Goal: Information Seeking & Learning: Learn about a topic

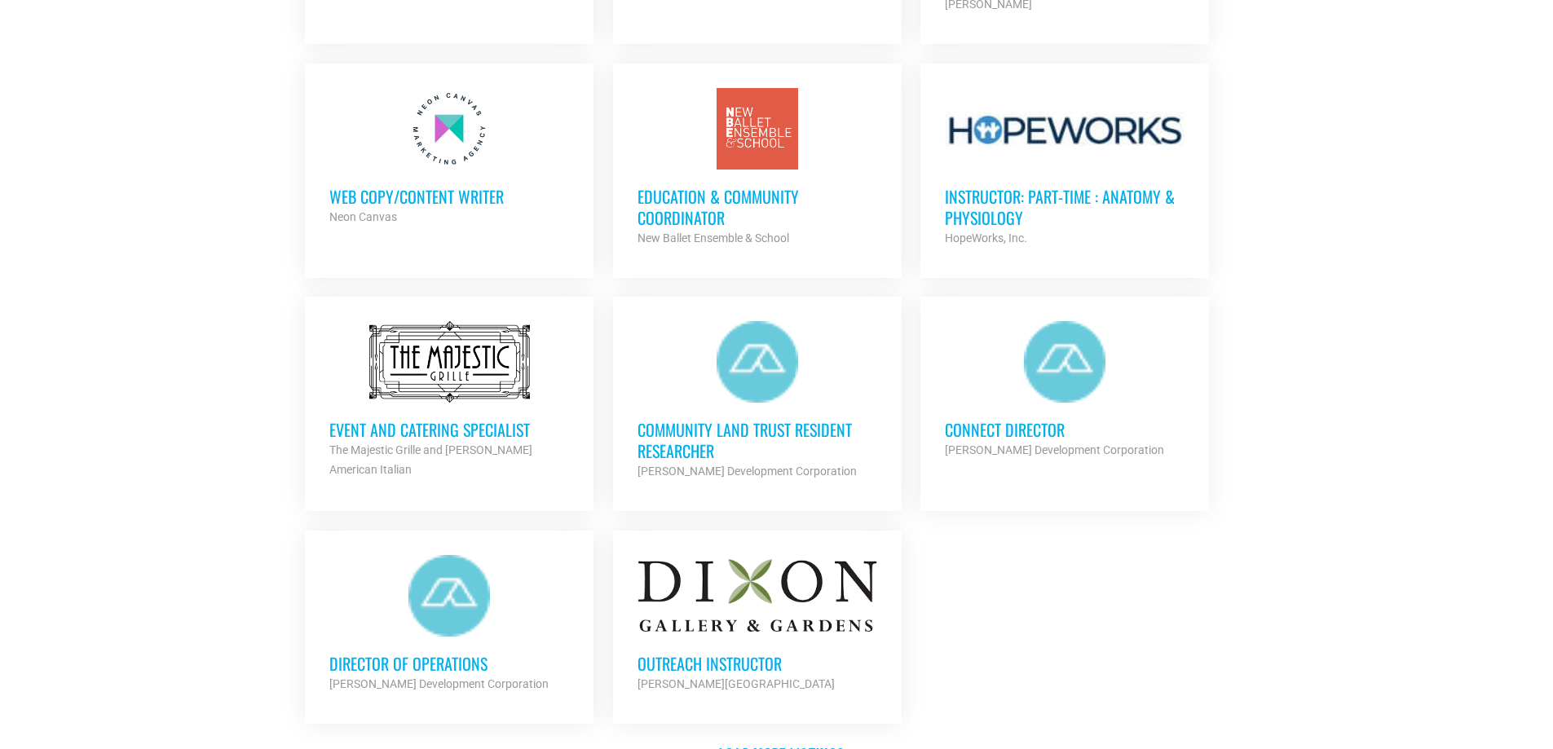
scroll to position [1712, 0]
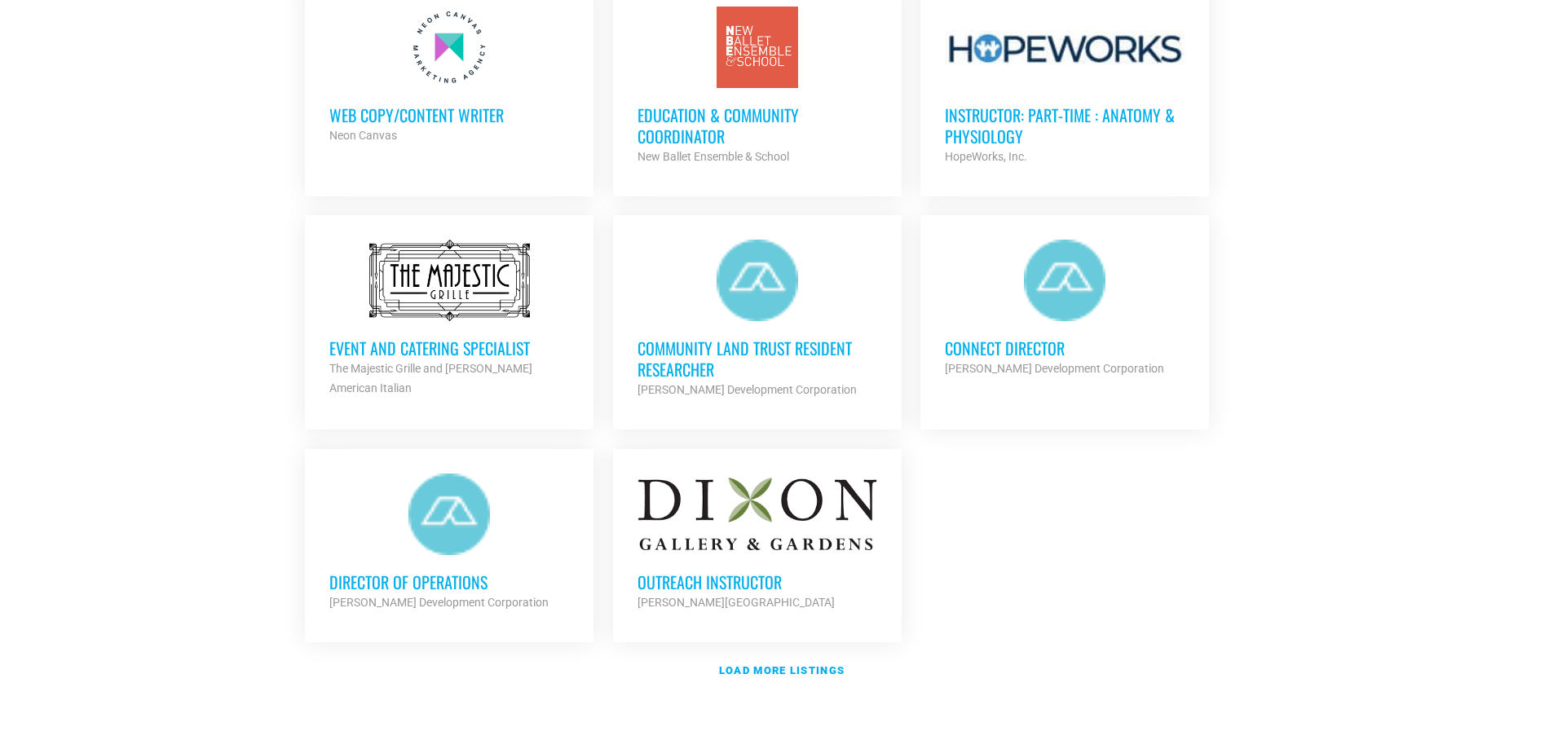
click at [447, 573] on h3 "Director of Operations" at bounding box center [449, 581] width 240 height 21
click at [785, 667] on strong "Load more listings" at bounding box center [782, 670] width 126 height 12
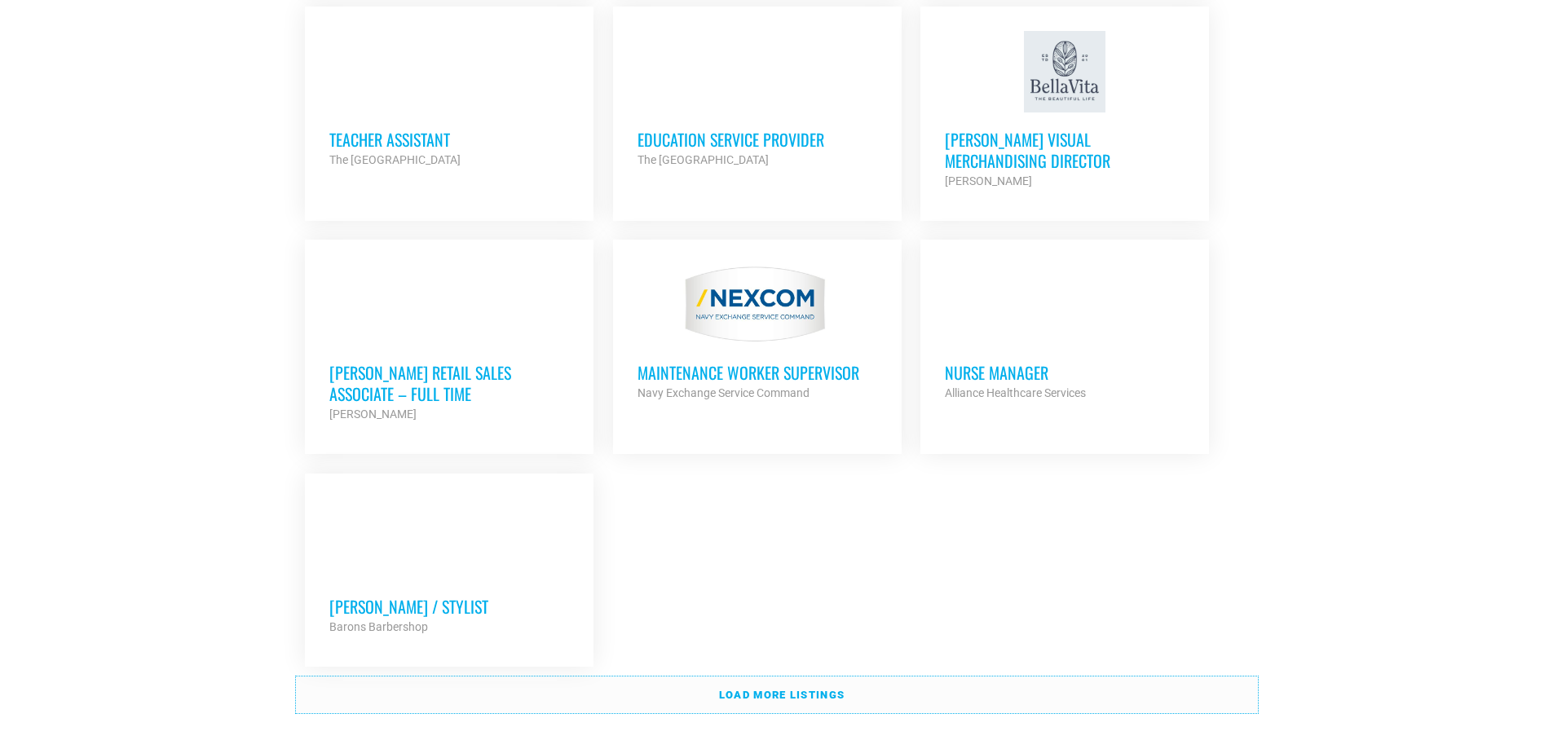
scroll to position [3423, 0]
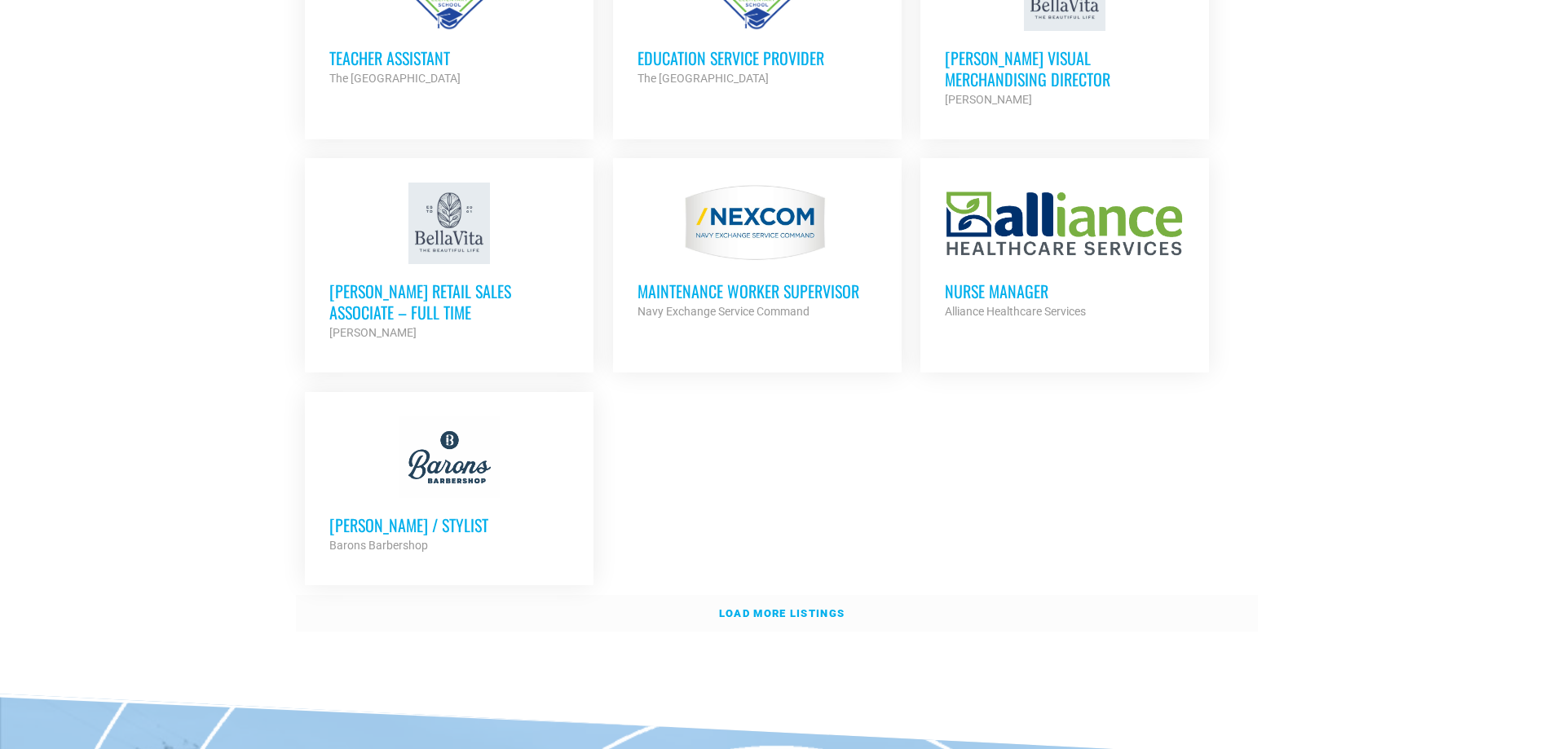
click at [761, 607] on strong "Load more listings" at bounding box center [782, 613] width 126 height 12
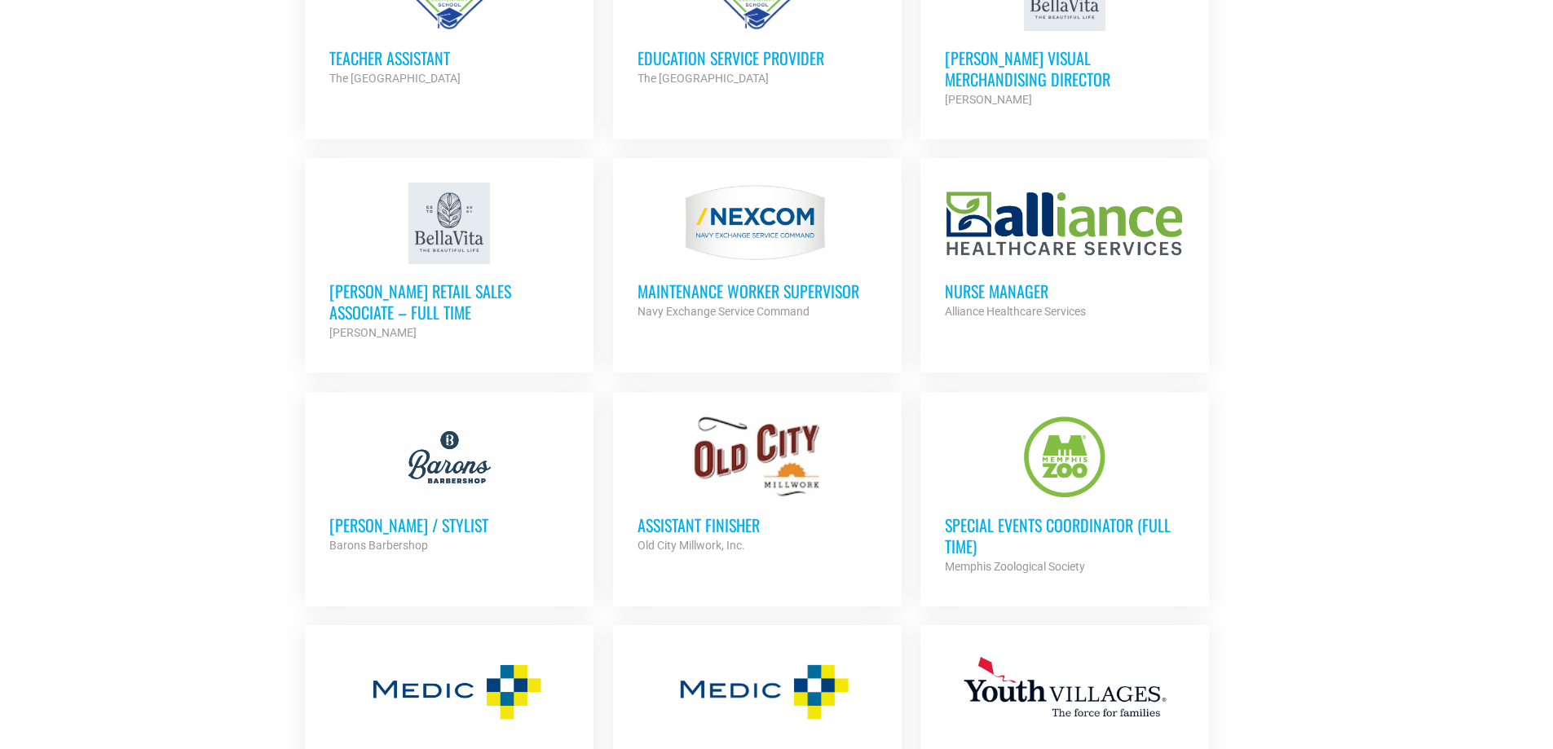
scroll to position [3505, 0]
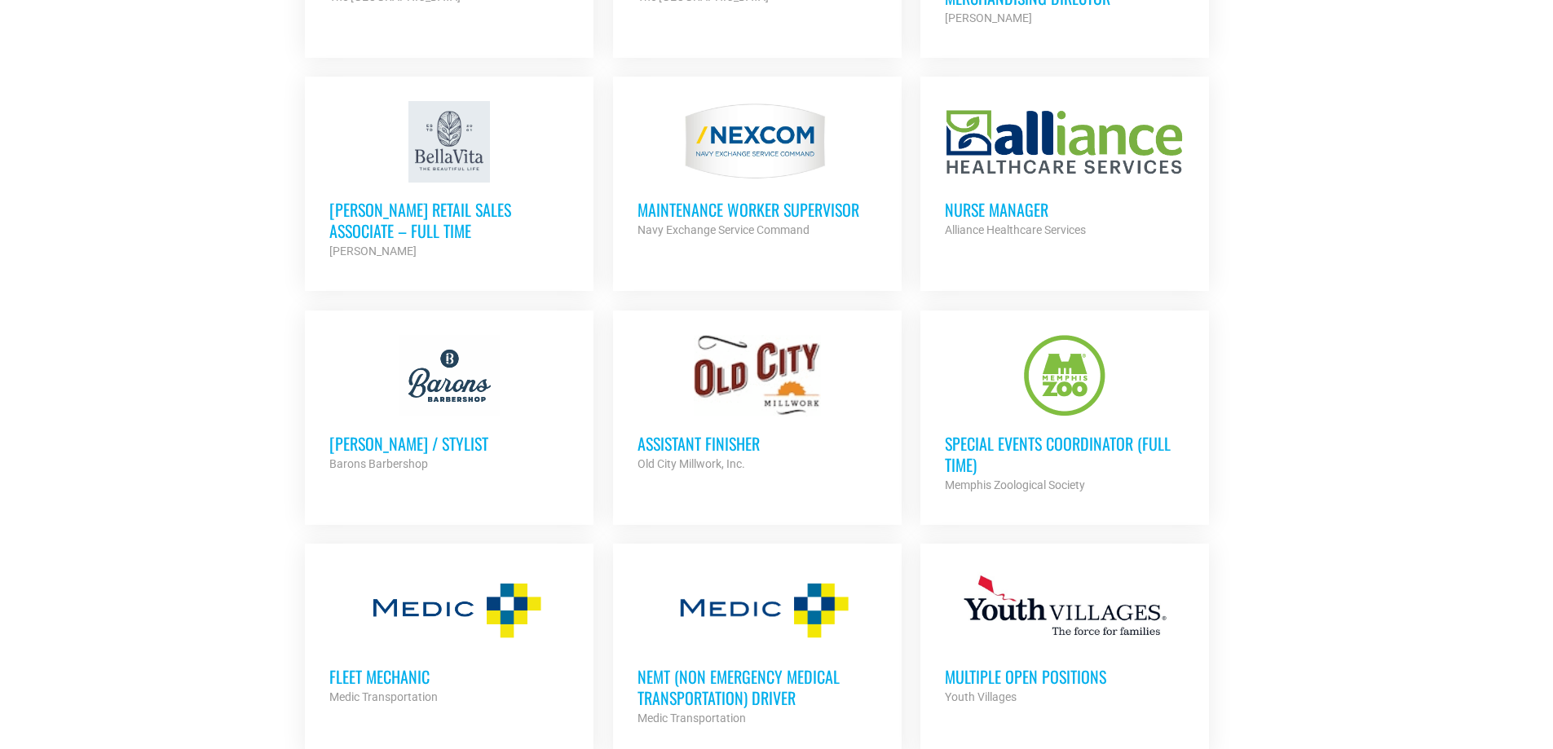
click at [771, 396] on div at bounding box center [757, 376] width 240 height 82
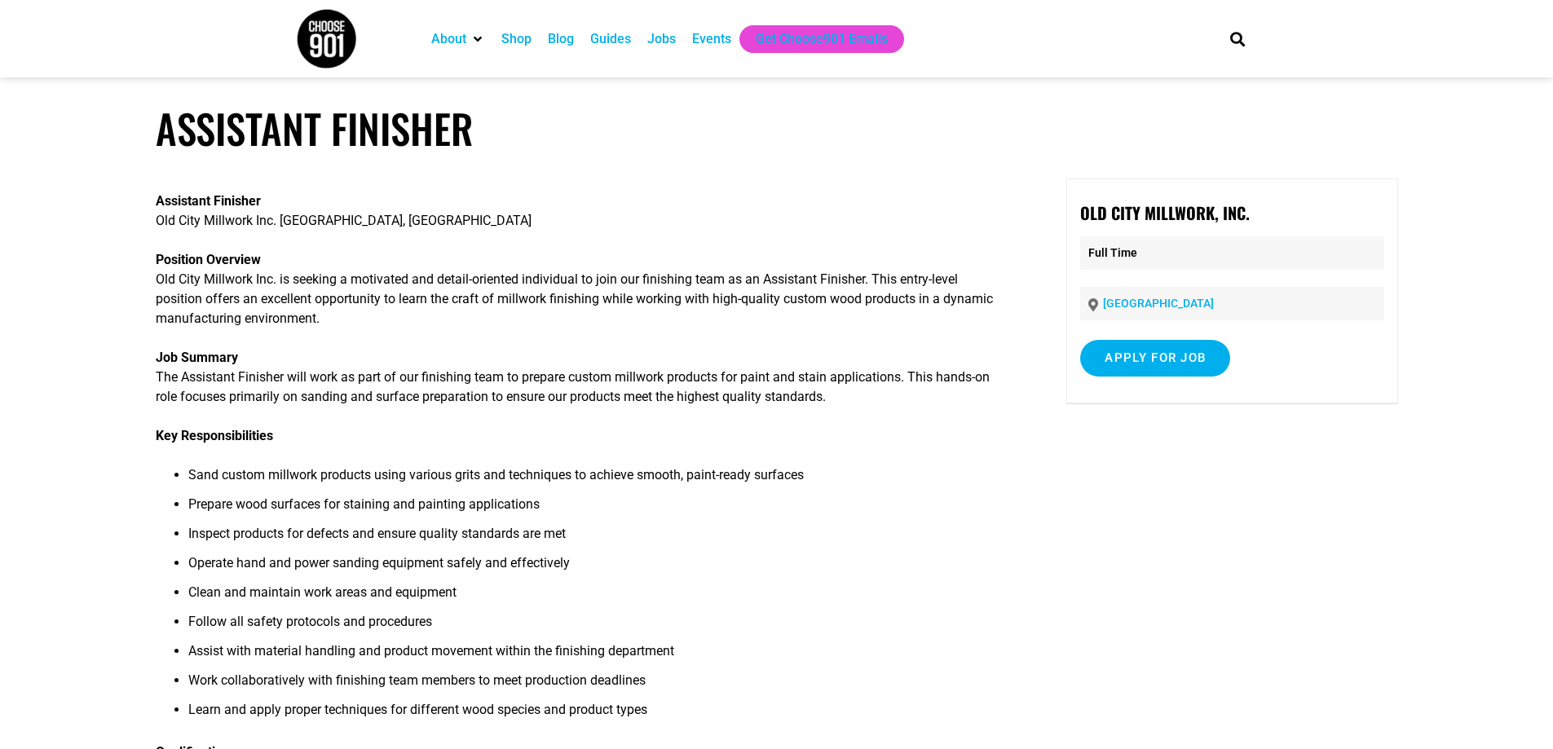
click at [338, 51] on img at bounding box center [326, 38] width 61 height 61
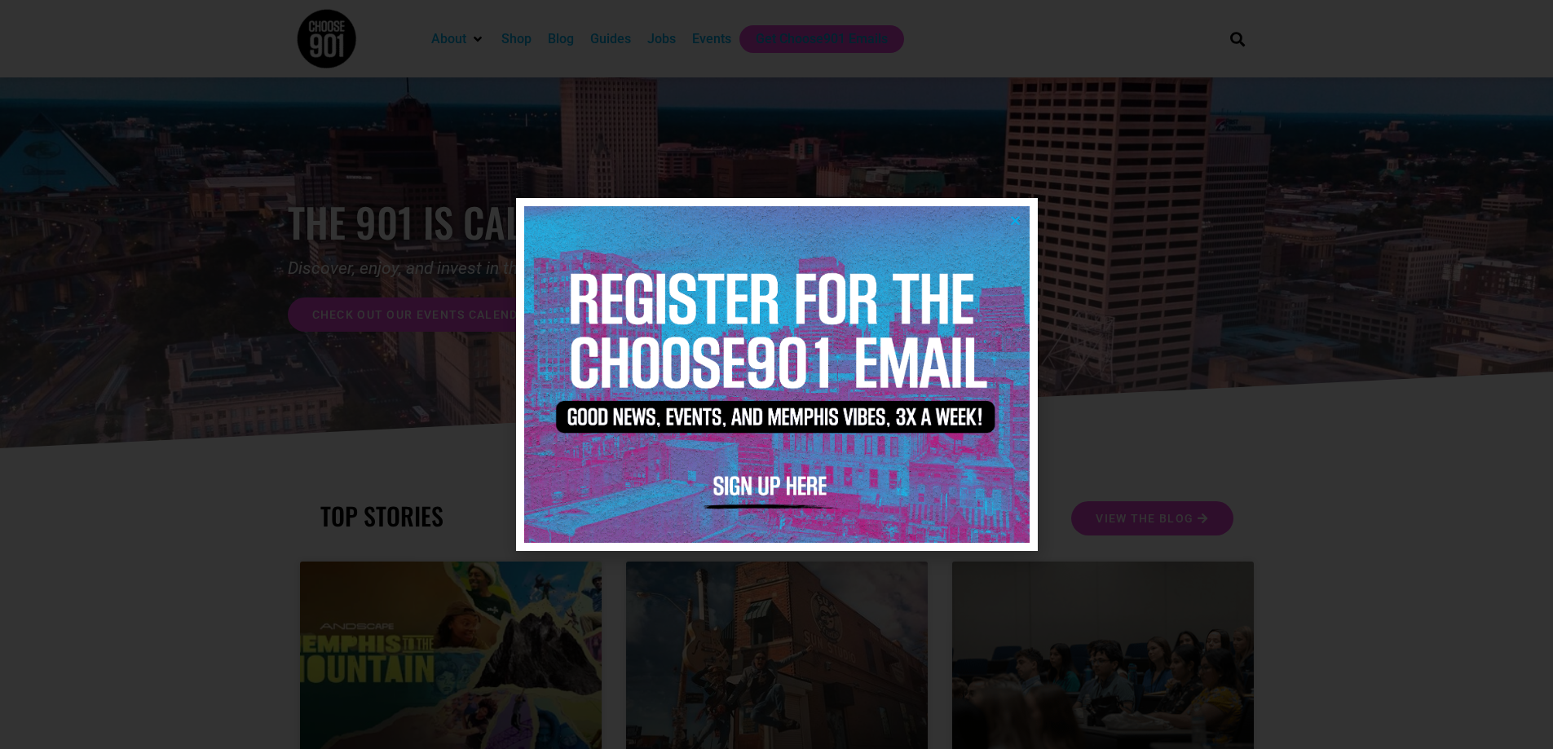
click at [1012, 214] on icon "Close" at bounding box center [1015, 220] width 12 height 12
